Goal: Information Seeking & Learning: Learn about a topic

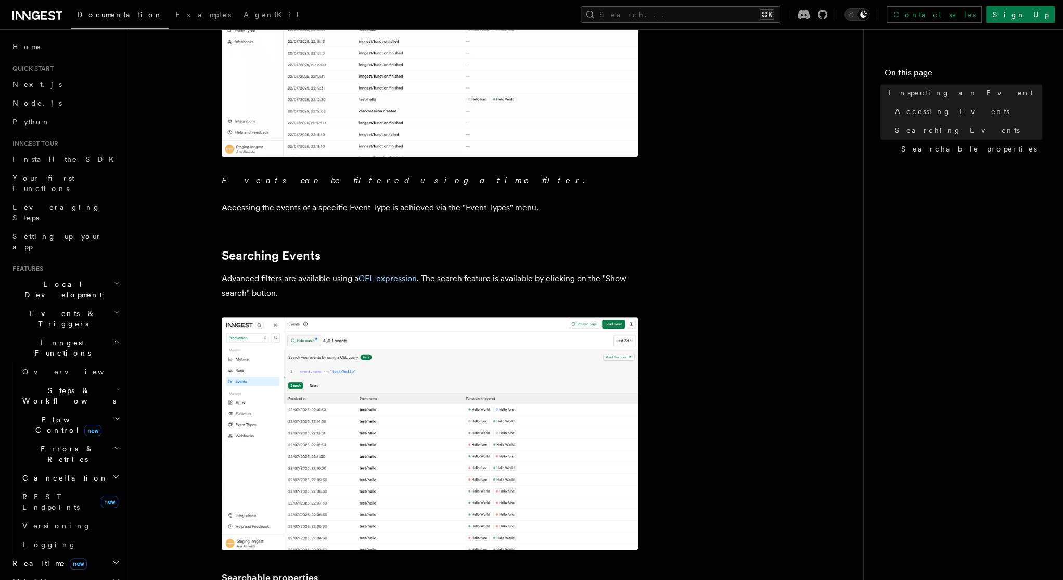
scroll to position [309, 0]
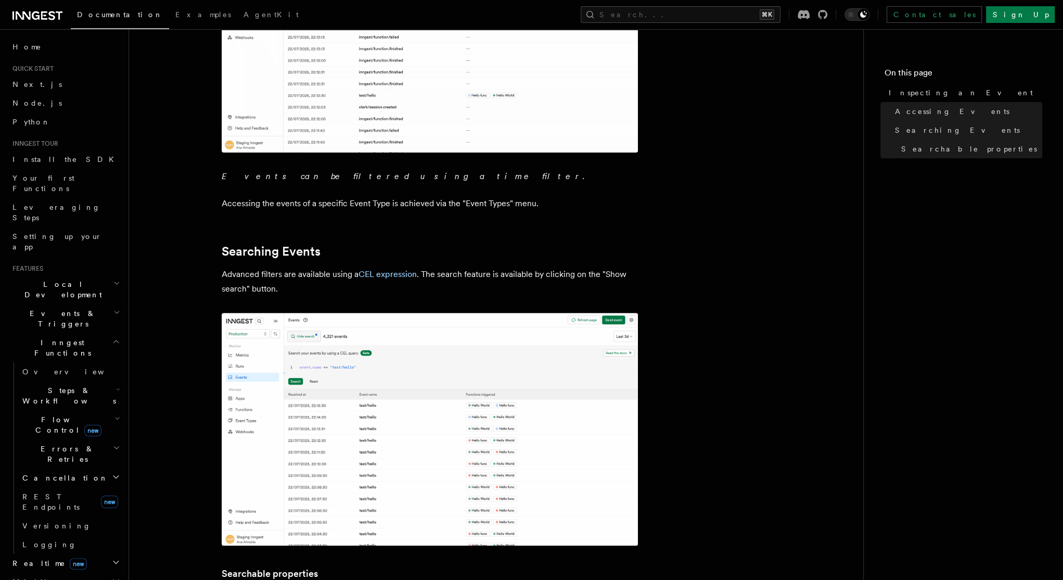
click at [72, 385] on span "Steps & Workflows" at bounding box center [67, 395] width 98 height 21
click at [76, 410] on link "Overview" at bounding box center [75, 419] width 94 height 19
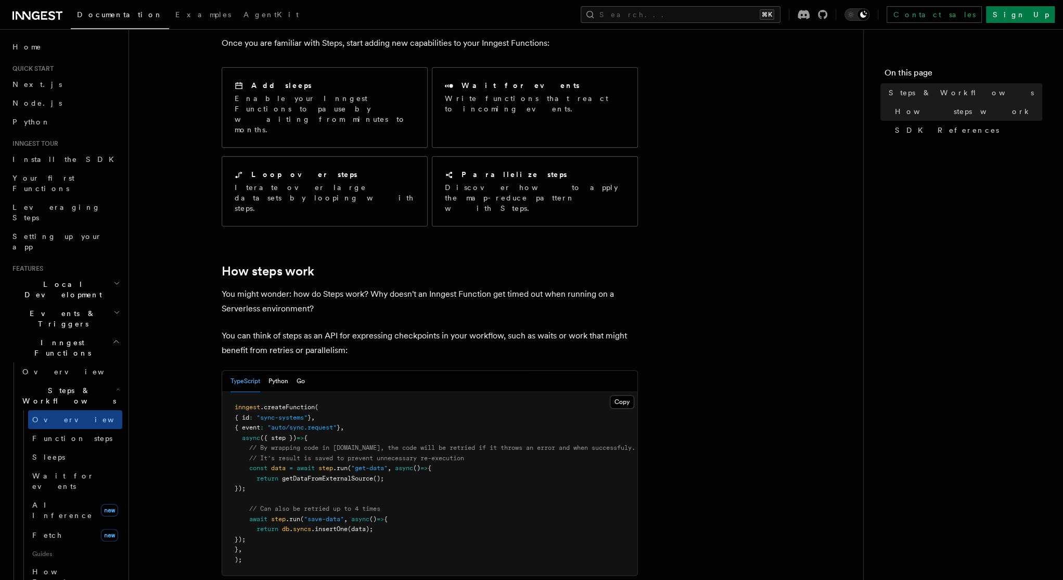
scroll to position [193, 0]
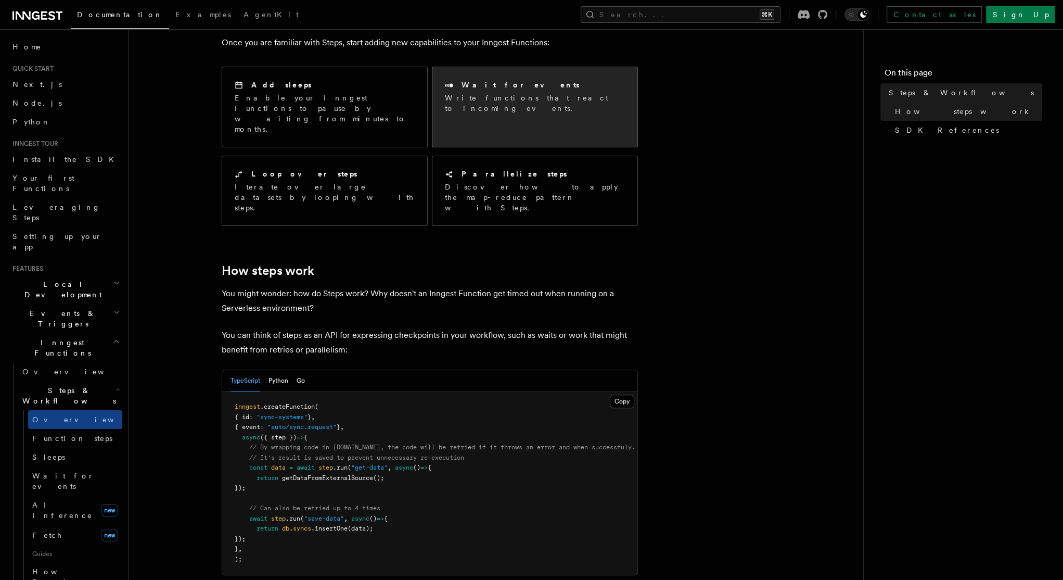
click at [511, 93] on p "Write functions that react to incoming events." at bounding box center [535, 103] width 180 height 21
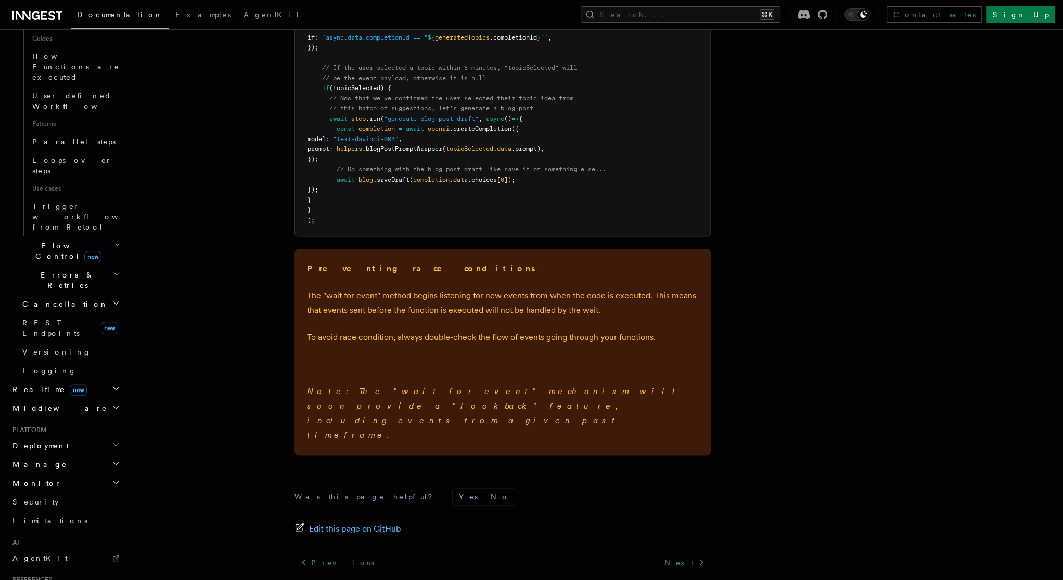
scroll to position [554, 0]
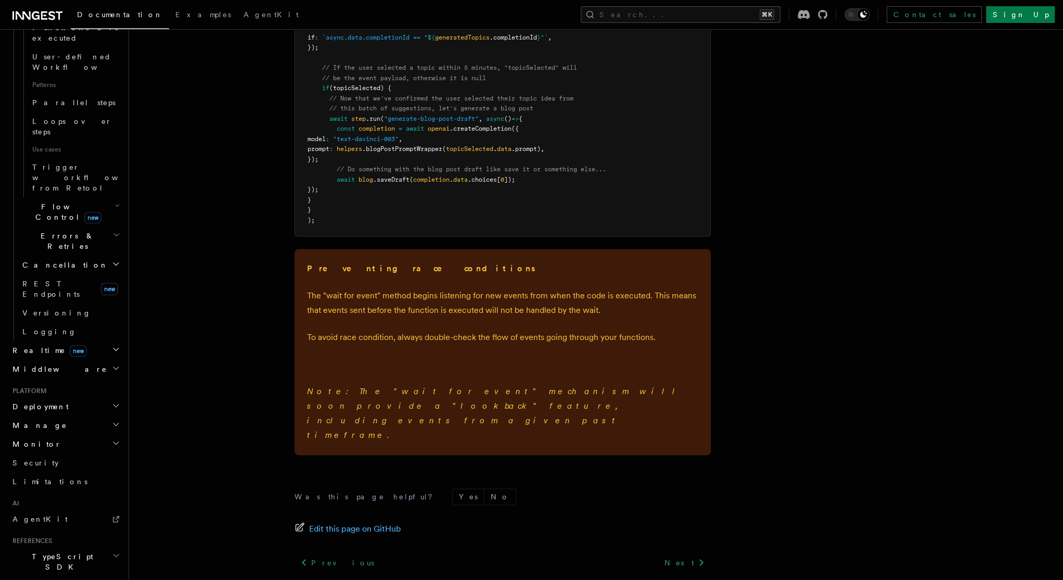
click at [62, 551] on span "TypeScript SDK" at bounding box center [60, 561] width 104 height 21
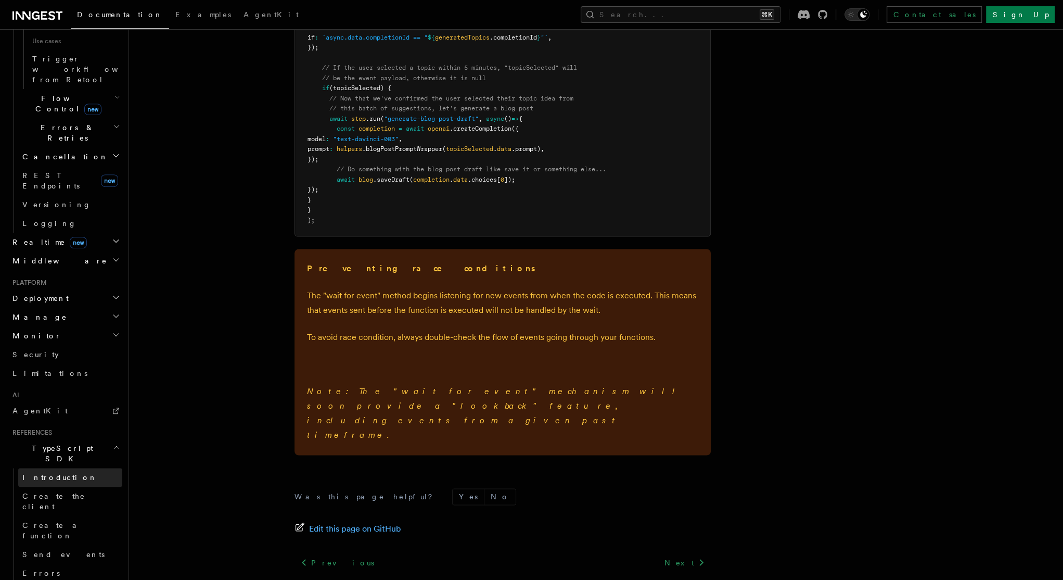
scroll to position [678, 0]
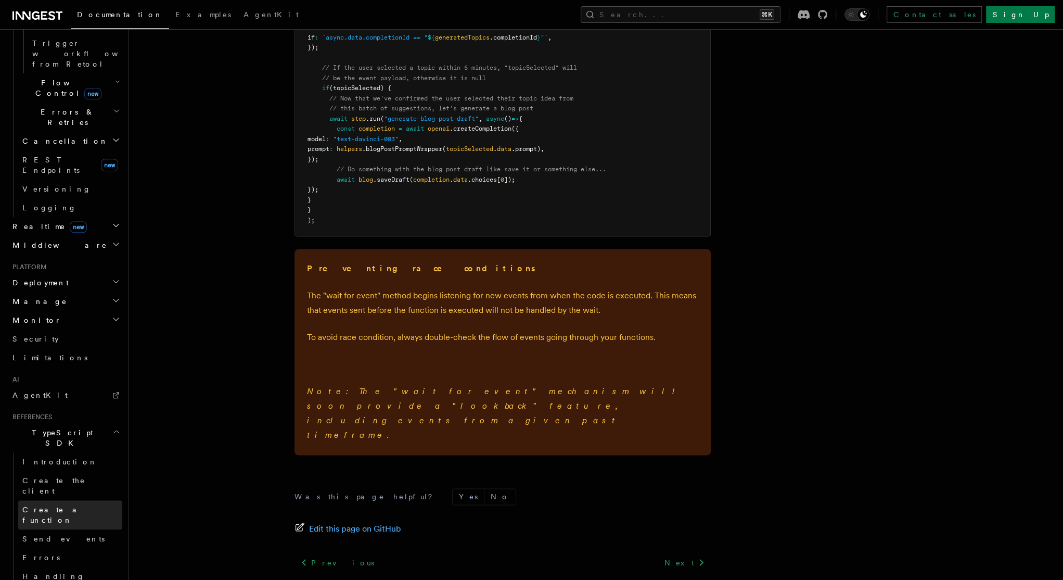
click at [51, 505] on span "Create a function" at bounding box center [53, 514] width 62 height 19
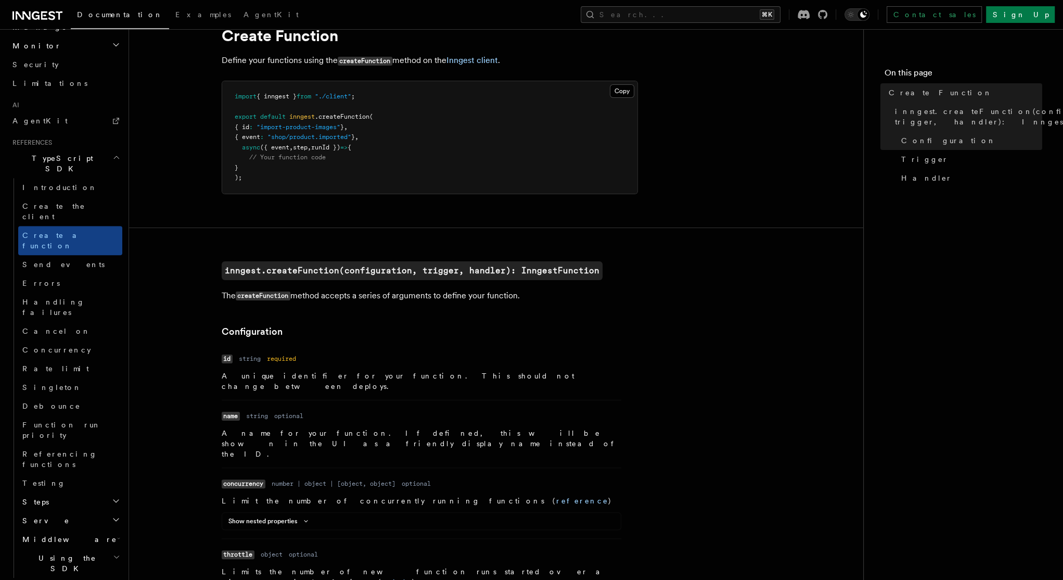
scroll to position [62, 0]
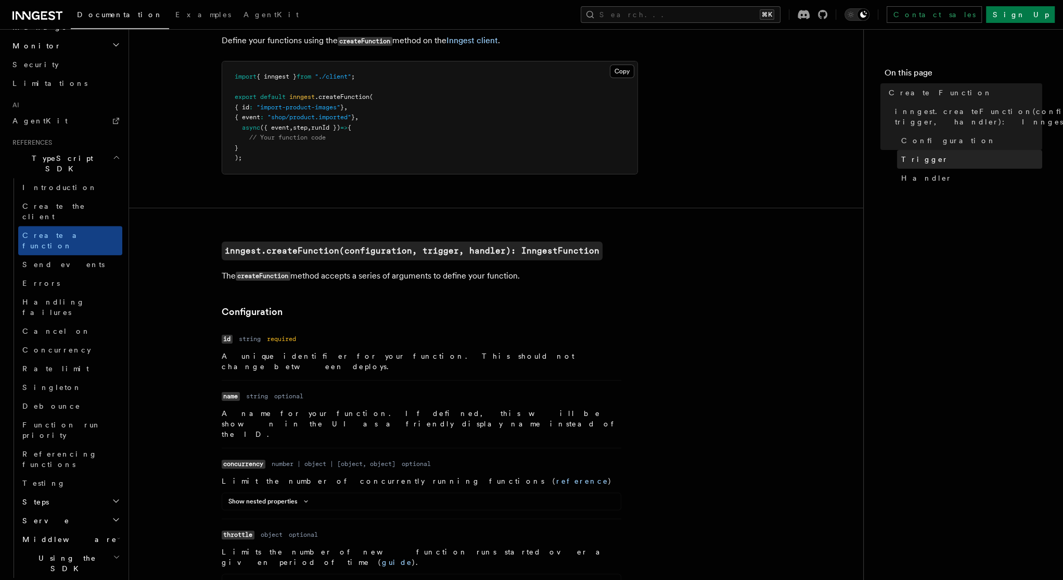
click at [905, 164] on span "Trigger" at bounding box center [924, 159] width 47 height 10
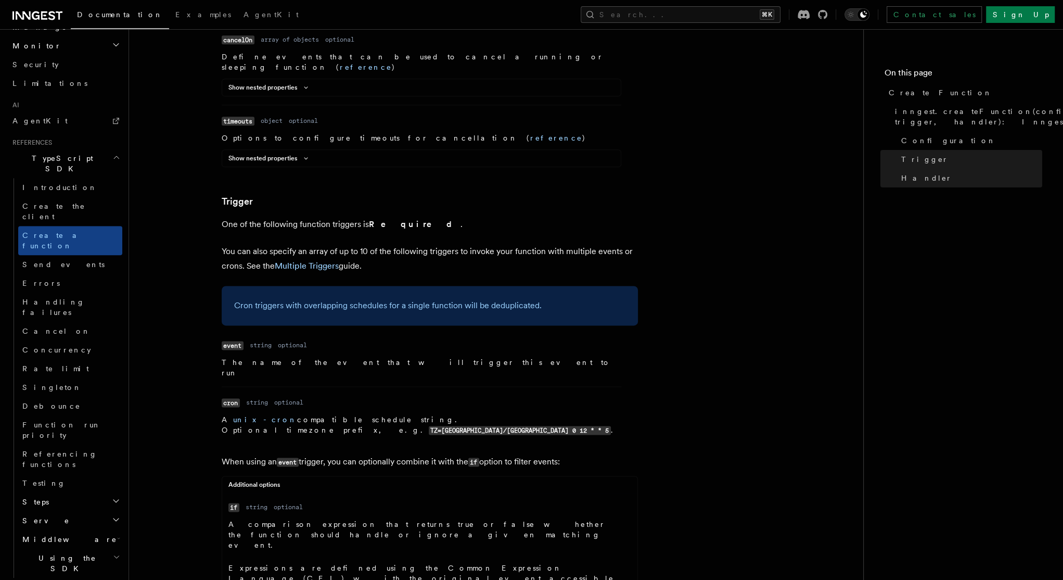
scroll to position [1258, 0]
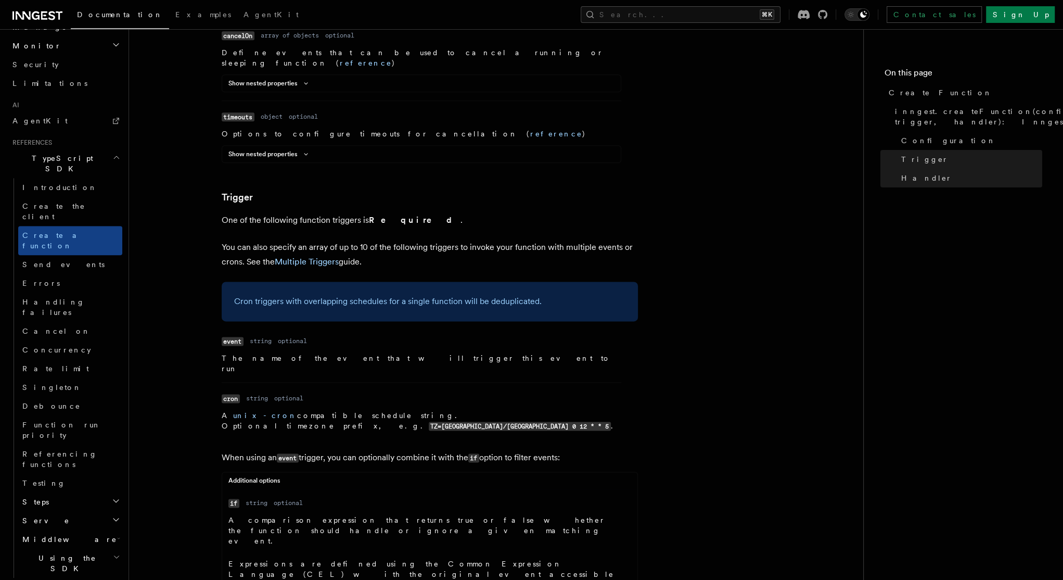
click at [364, 579] on link "our guide to writing expressions" at bounding box center [388, 589] width 320 height 19
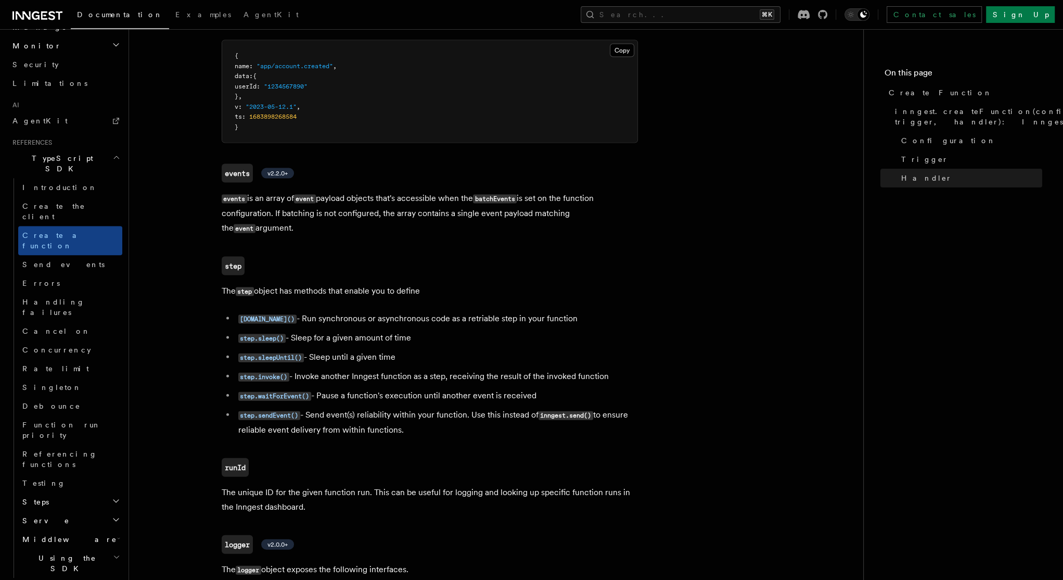
scroll to position [2278, 0]
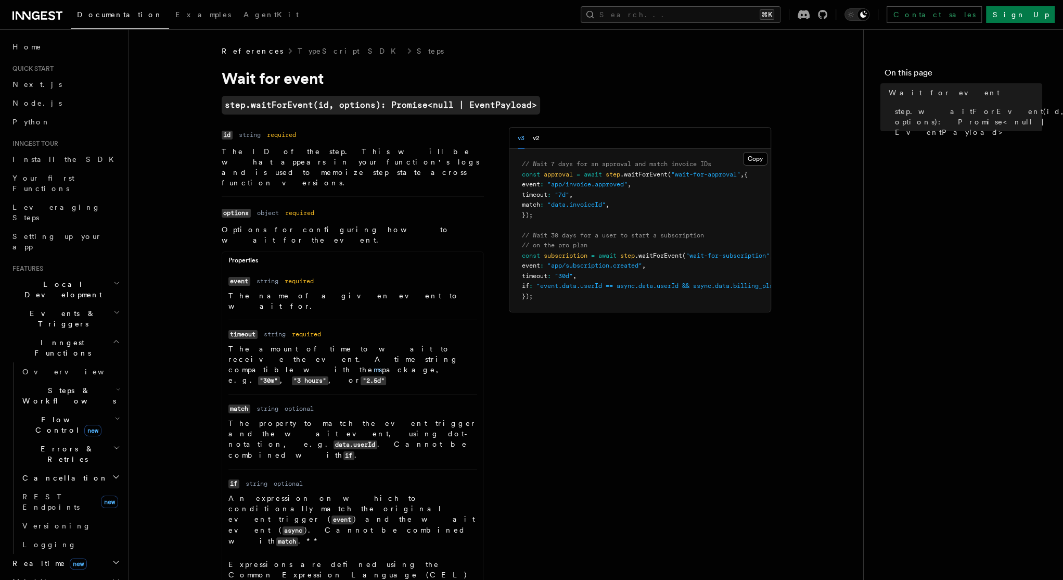
click at [298, 493] on p "An expression on which to conditionally match the original event trigger ( even…" at bounding box center [352, 520] width 249 height 54
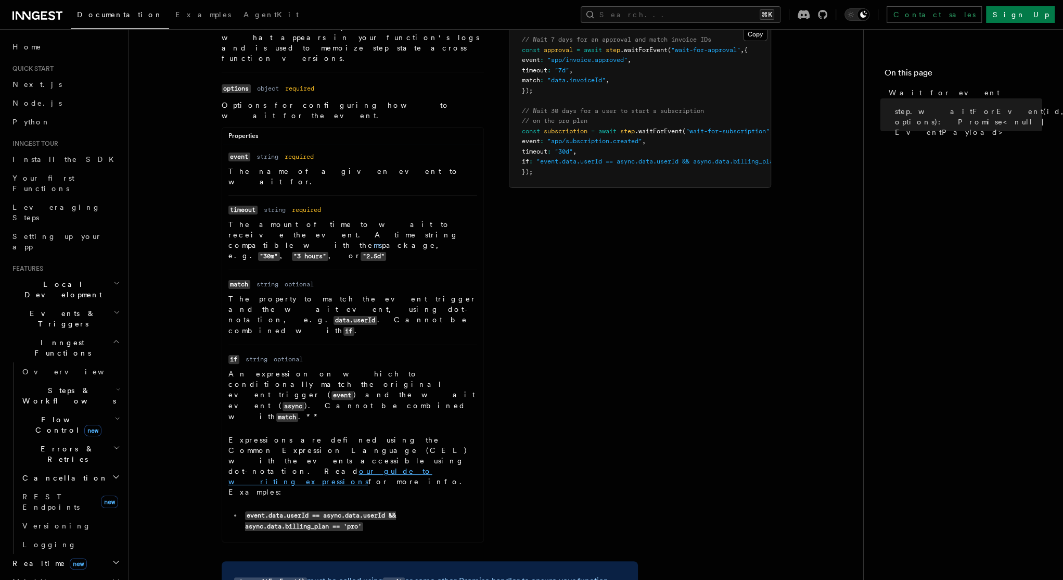
scroll to position [146, 0]
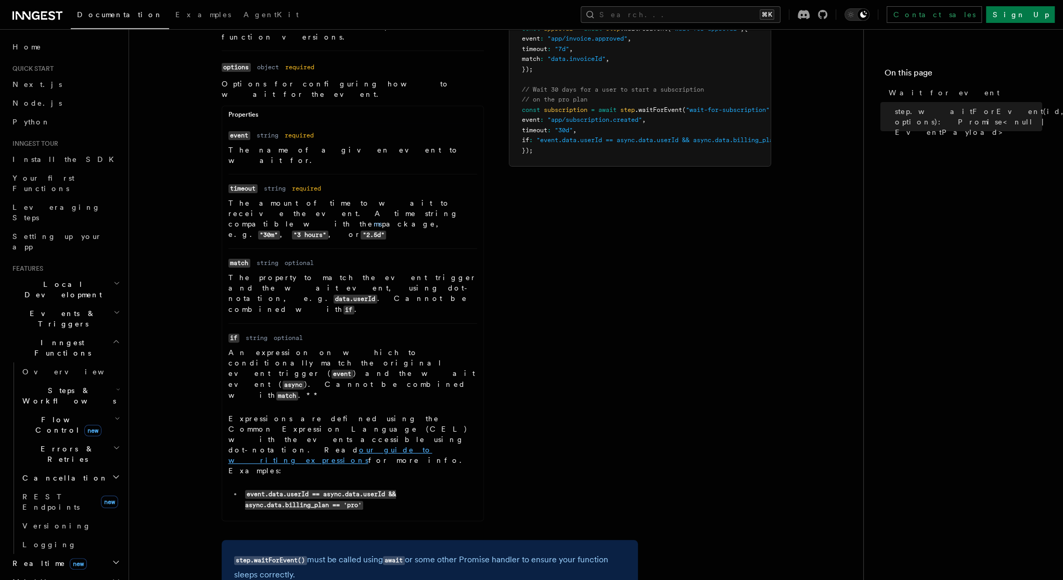
click at [403, 445] on link "our guide to writing expressions" at bounding box center [330, 454] width 204 height 19
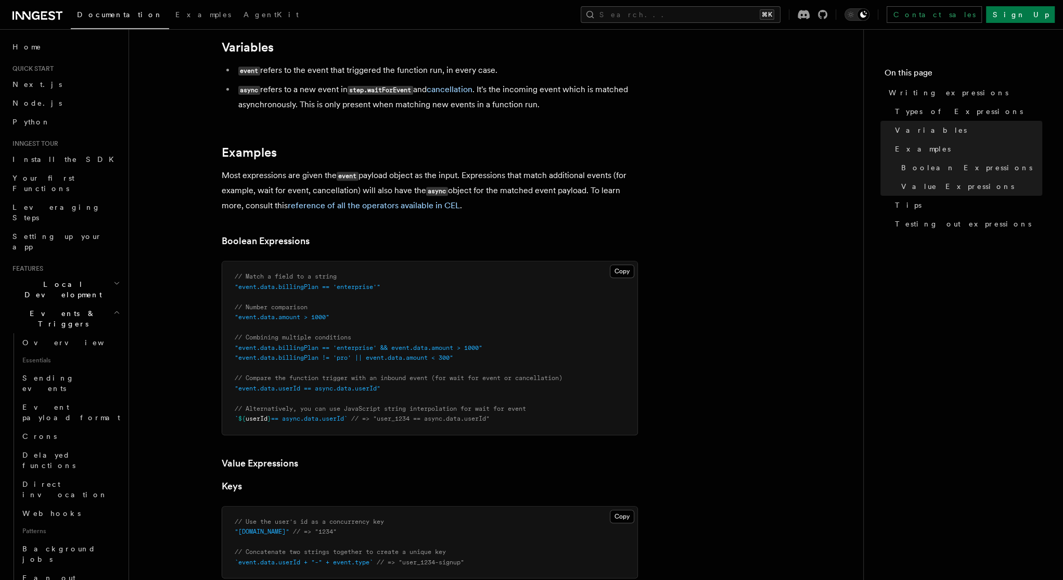
scroll to position [352, 0]
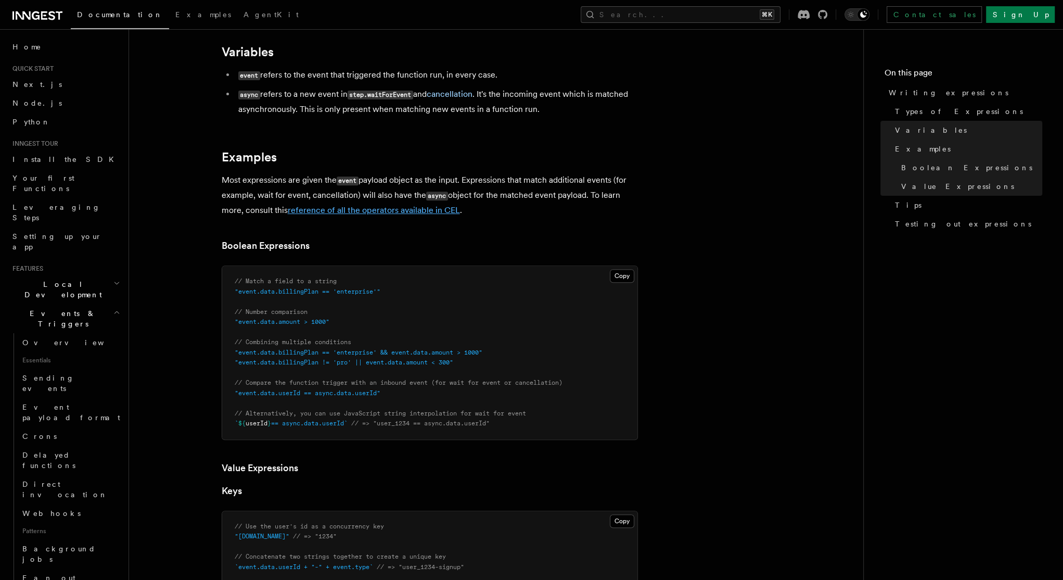
click at [417, 211] on link "reference of all the operators available in CEL" at bounding box center [374, 210] width 172 height 10
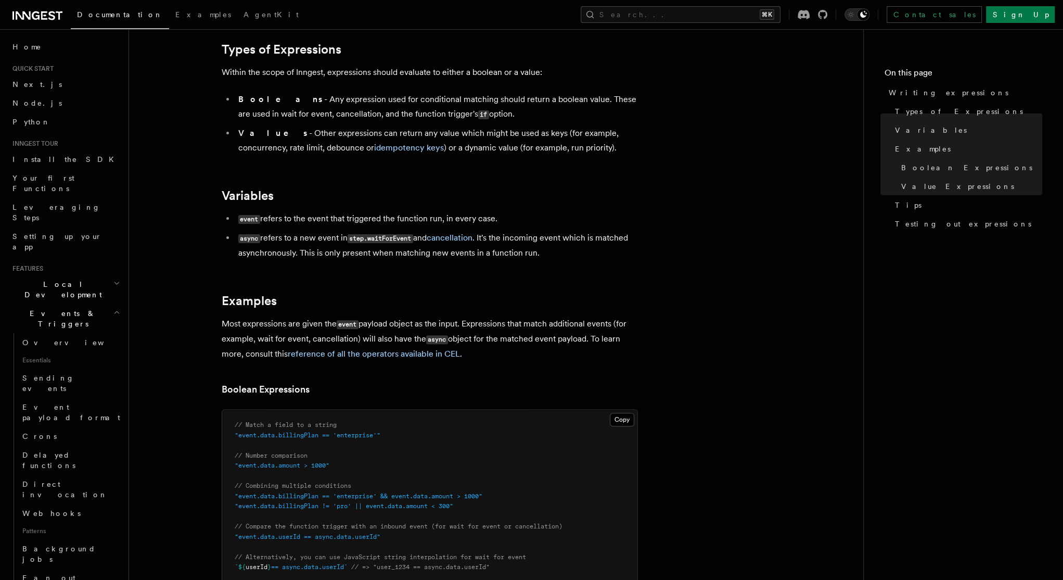
scroll to position [170, 0]
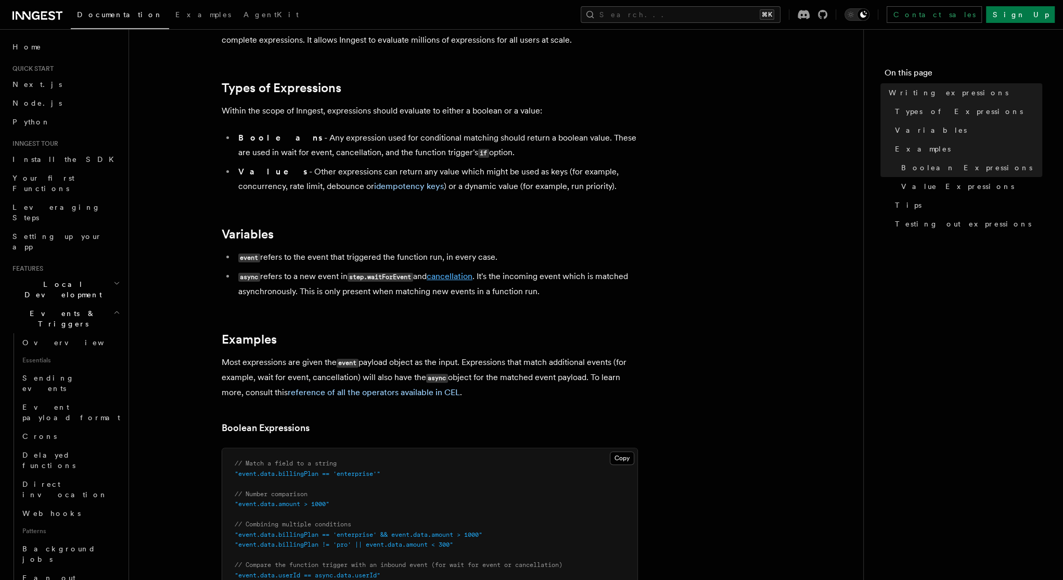
click at [459, 280] on li "async refers to a new event in step.waitForEvent and cancellation . It's the in…" at bounding box center [436, 284] width 403 height 30
click at [460, 279] on link "cancellation" at bounding box center [450, 276] width 46 height 10
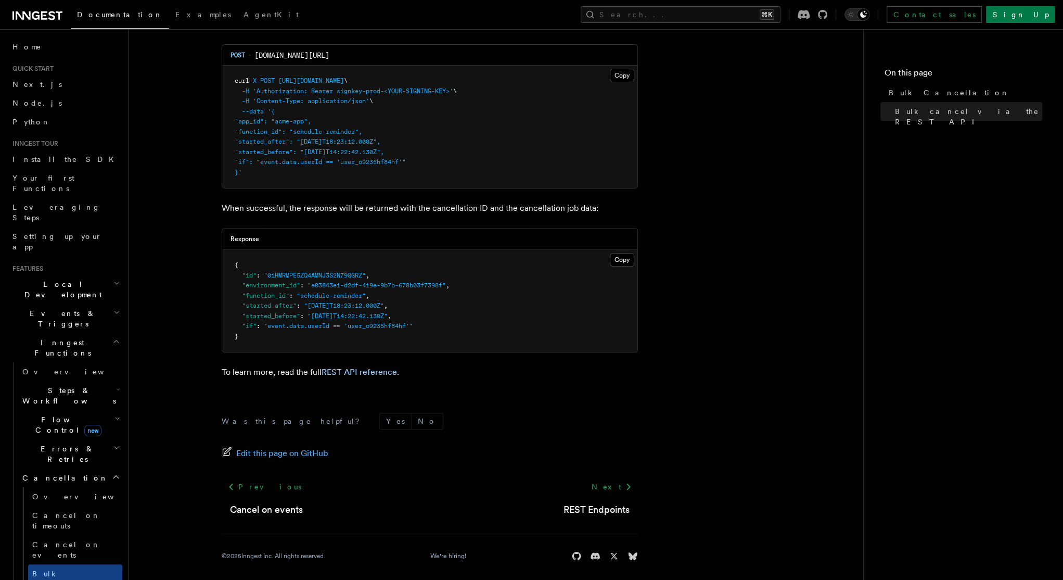
scroll to position [327, 0]
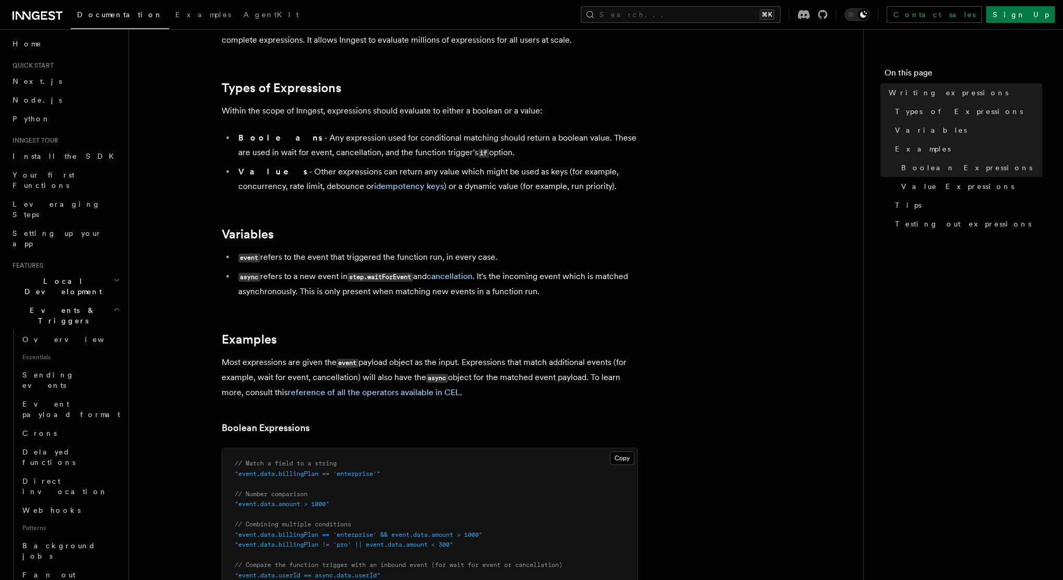
scroll to position [16, 0]
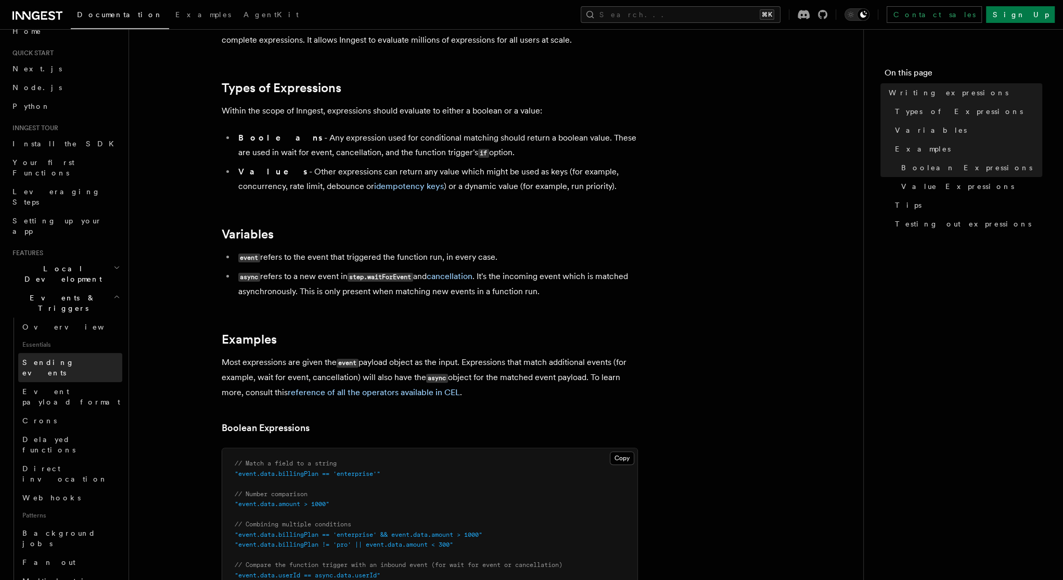
click at [78, 353] on link "Sending events" at bounding box center [70, 367] width 104 height 29
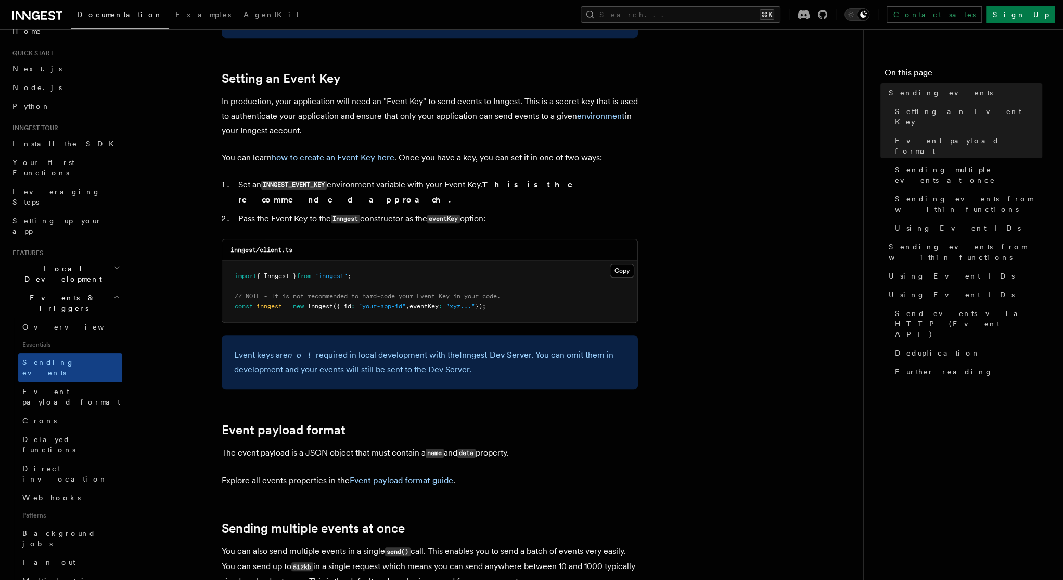
scroll to position [766, 0]
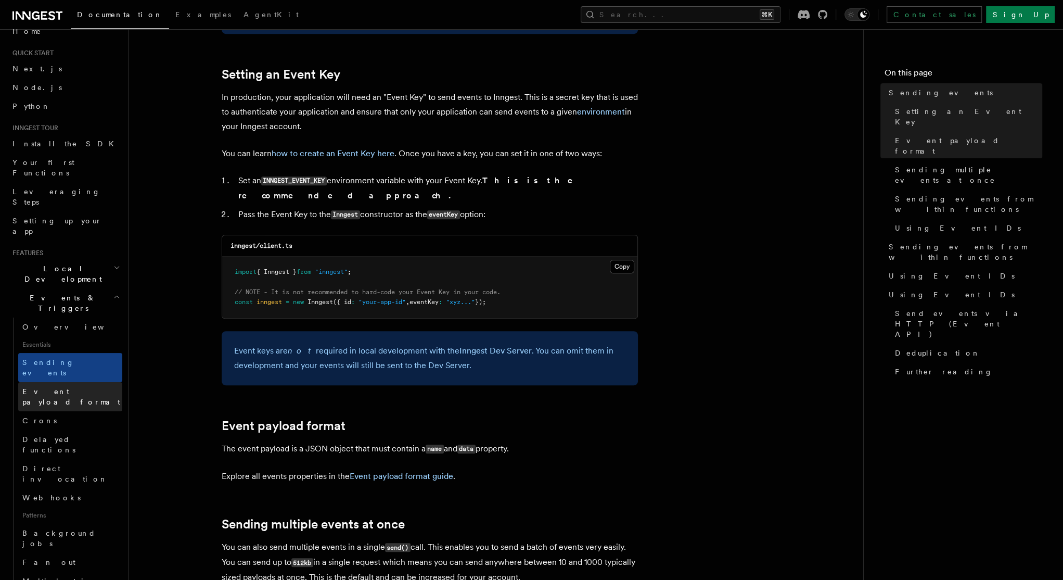
click at [71, 387] on span "Event payload format" at bounding box center [71, 396] width 98 height 19
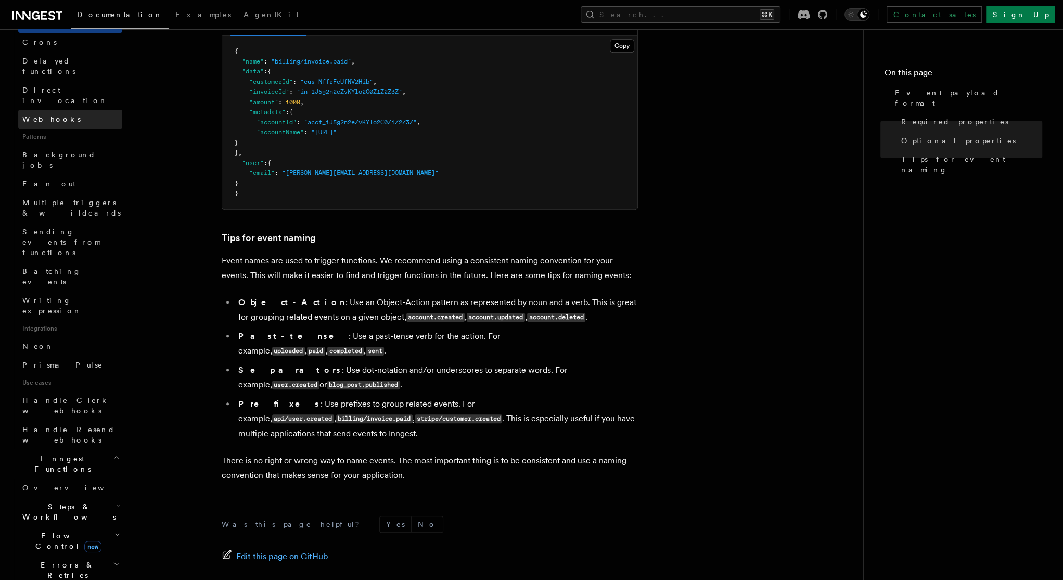
scroll to position [394, 0]
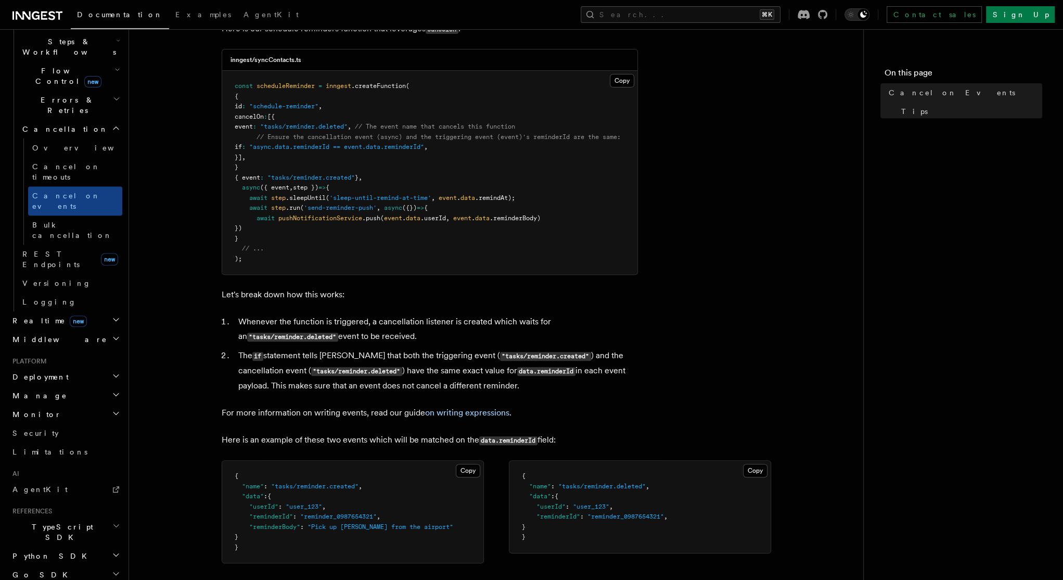
scroll to position [283, 0]
